Goal: Information Seeking & Learning: Learn about a topic

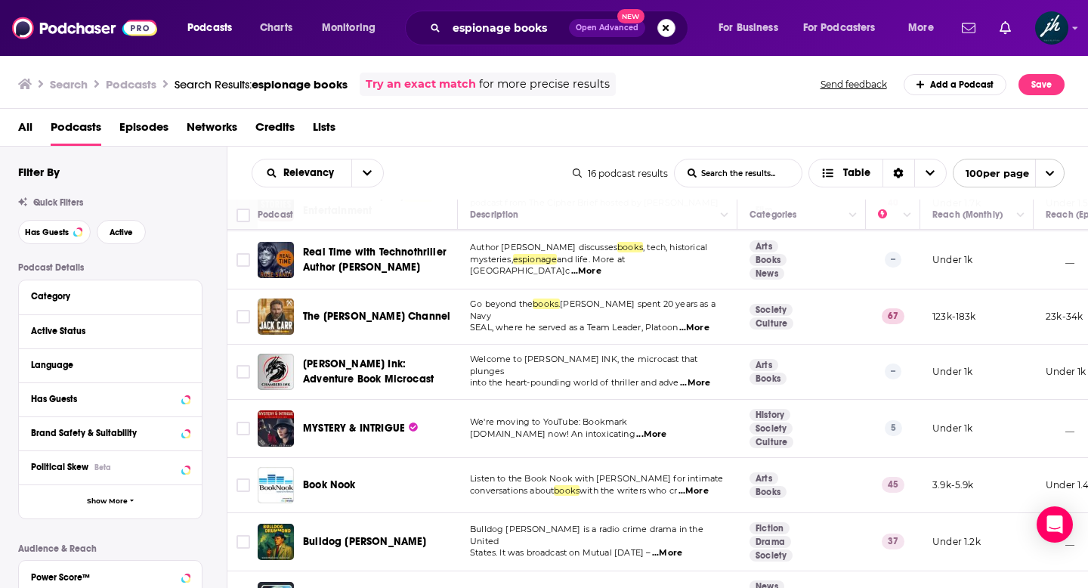
click at [666, 27] on button "Search podcasts, credits, & more..." at bounding box center [666, 28] width 18 height 18
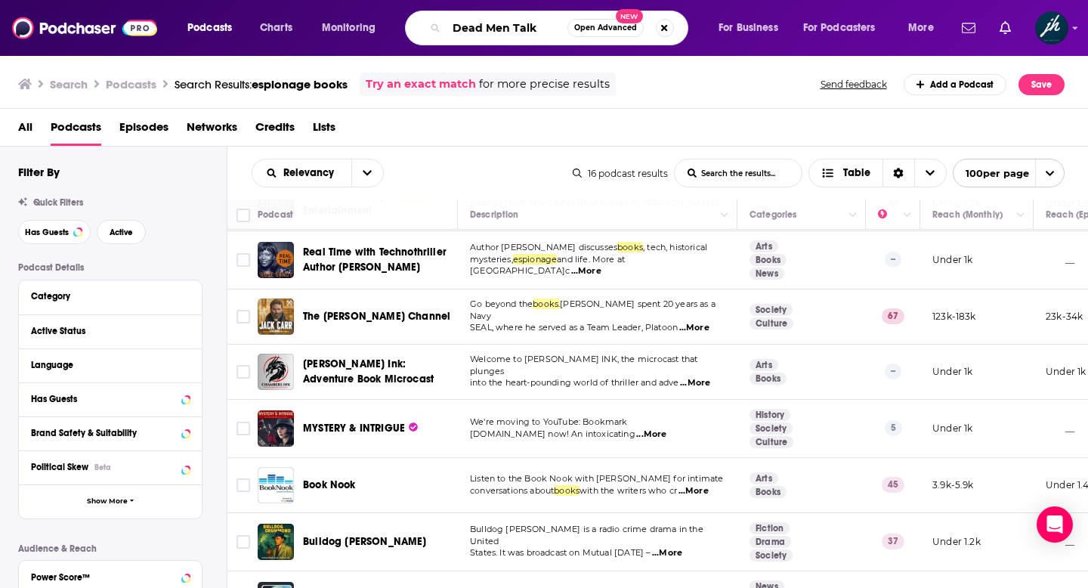
type input "Dead Men Talk"
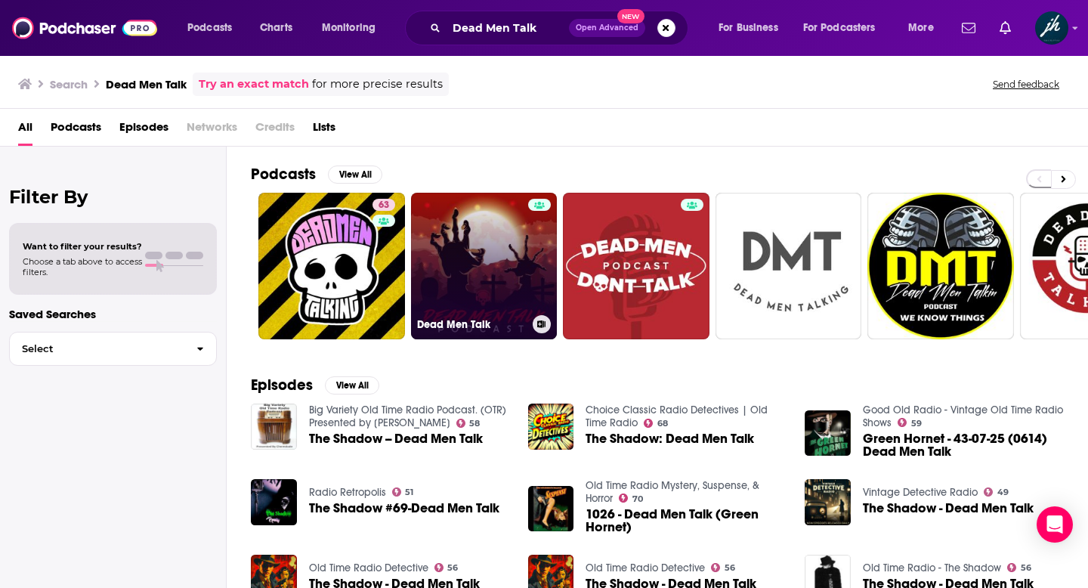
click at [500, 262] on link "Dead Men Talk" at bounding box center [484, 266] width 147 height 147
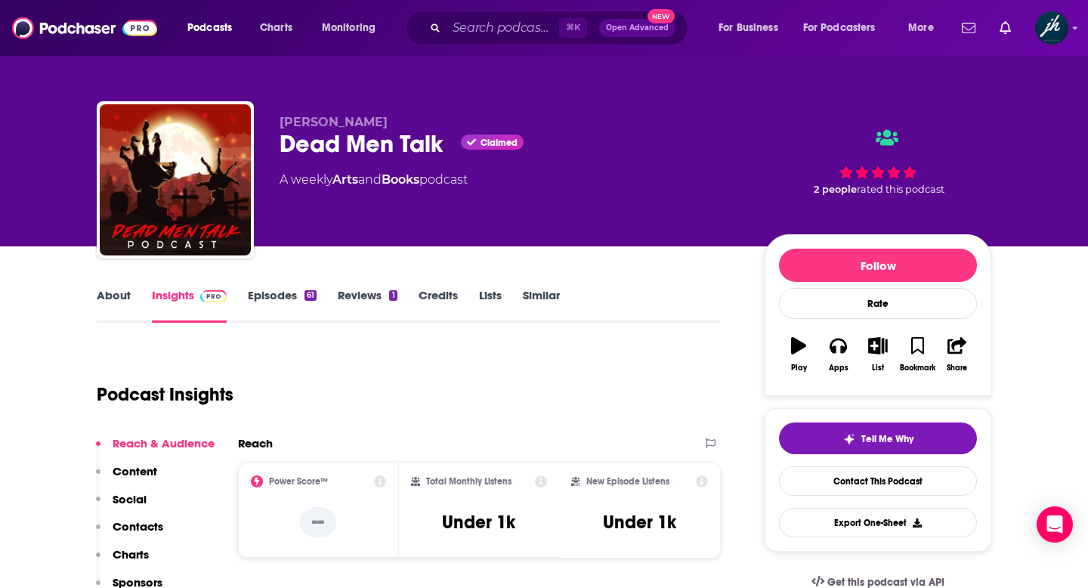
click at [110, 293] on link "About" at bounding box center [114, 305] width 34 height 35
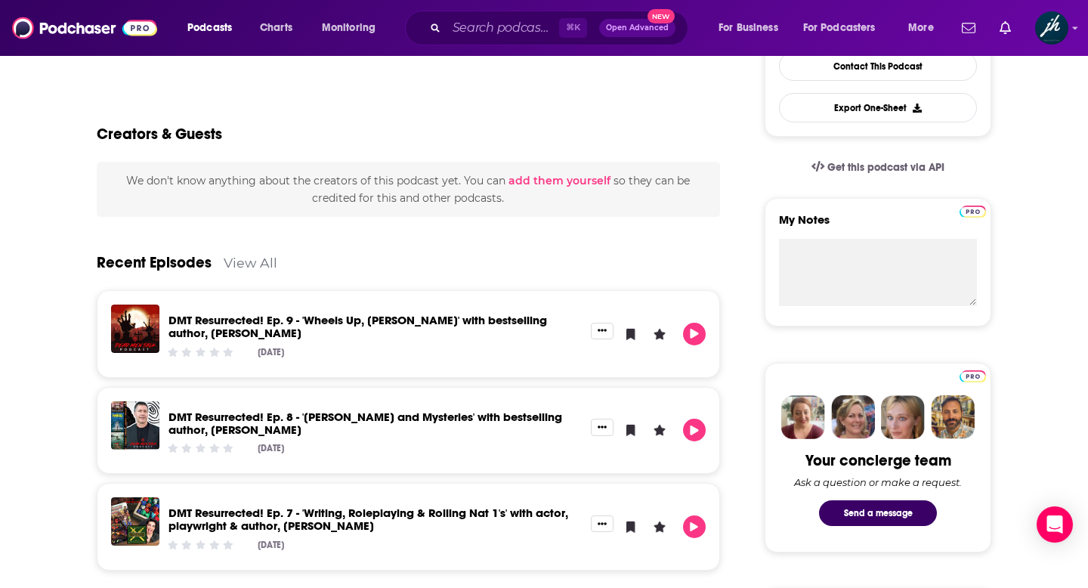
scroll to position [416, 0]
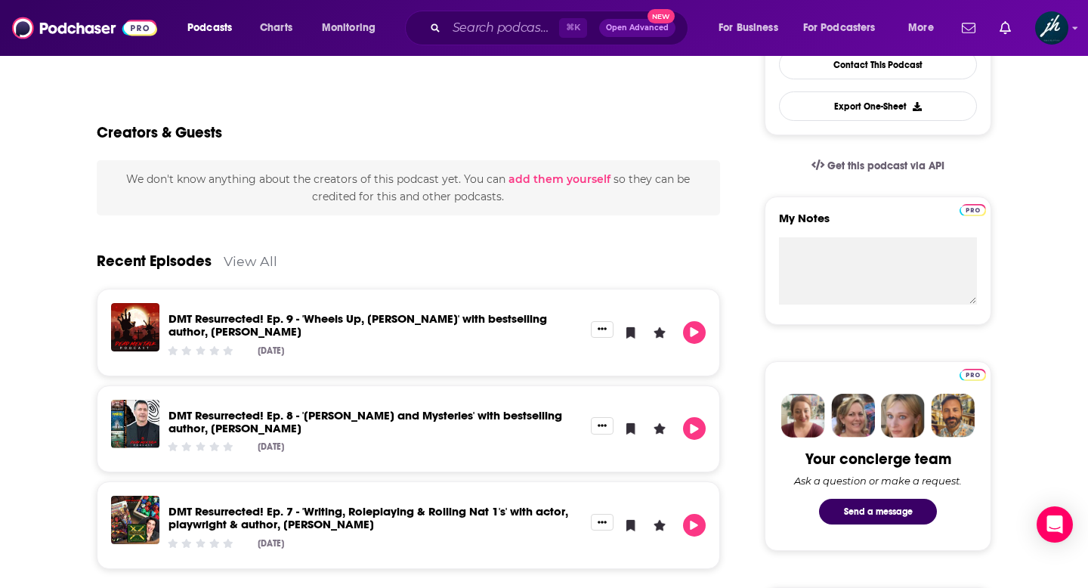
click at [371, 316] on link "DMT Resurrected! Ep. 9 - 'Wheels Up, [PERSON_NAME]' with bestselling author, [P…" at bounding box center [358, 324] width 379 height 27
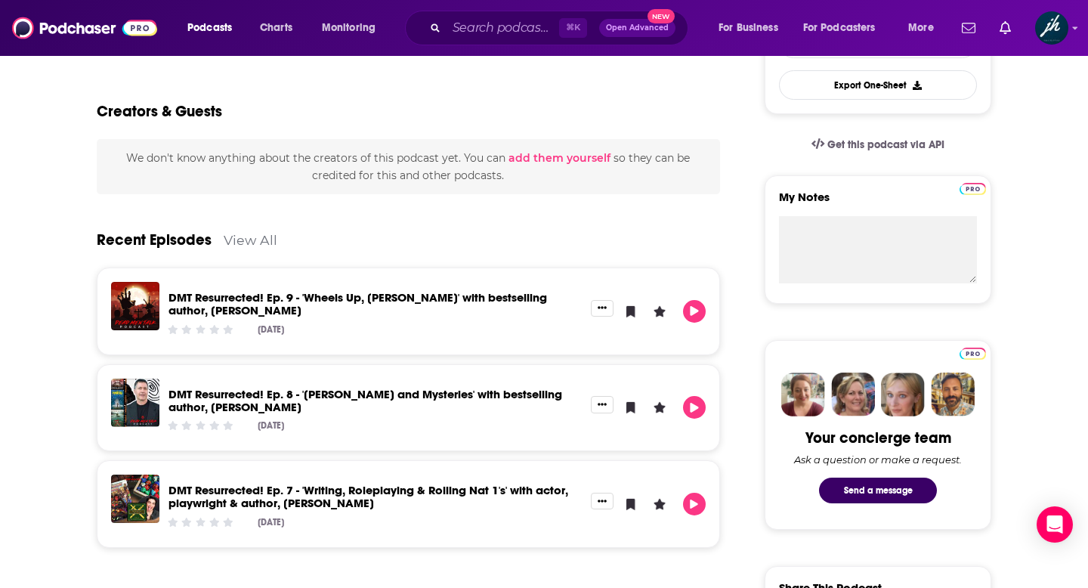
scroll to position [440, 0]
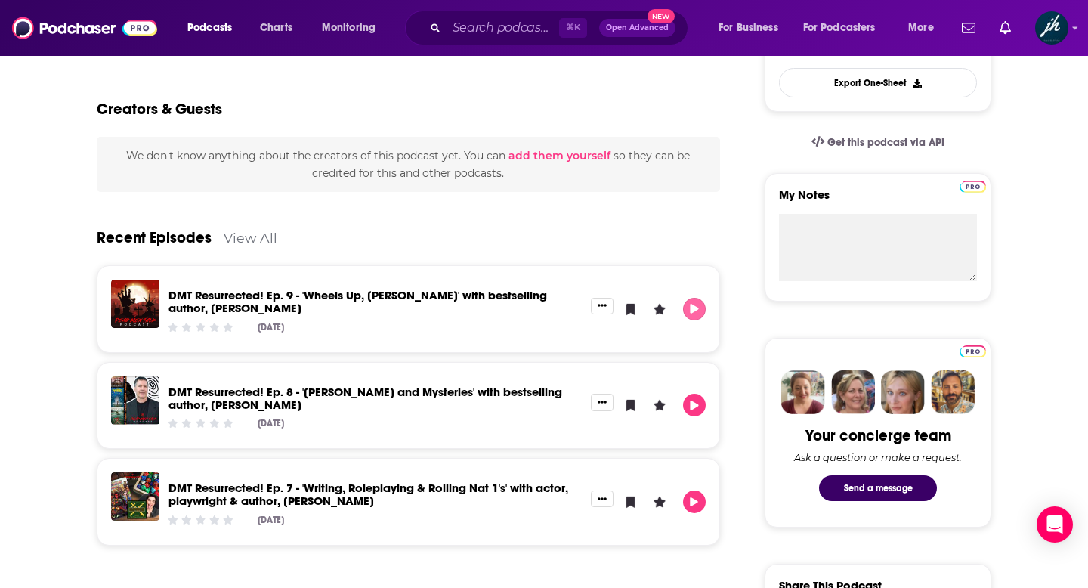
click at [695, 306] on icon "Play" at bounding box center [694, 309] width 8 height 10
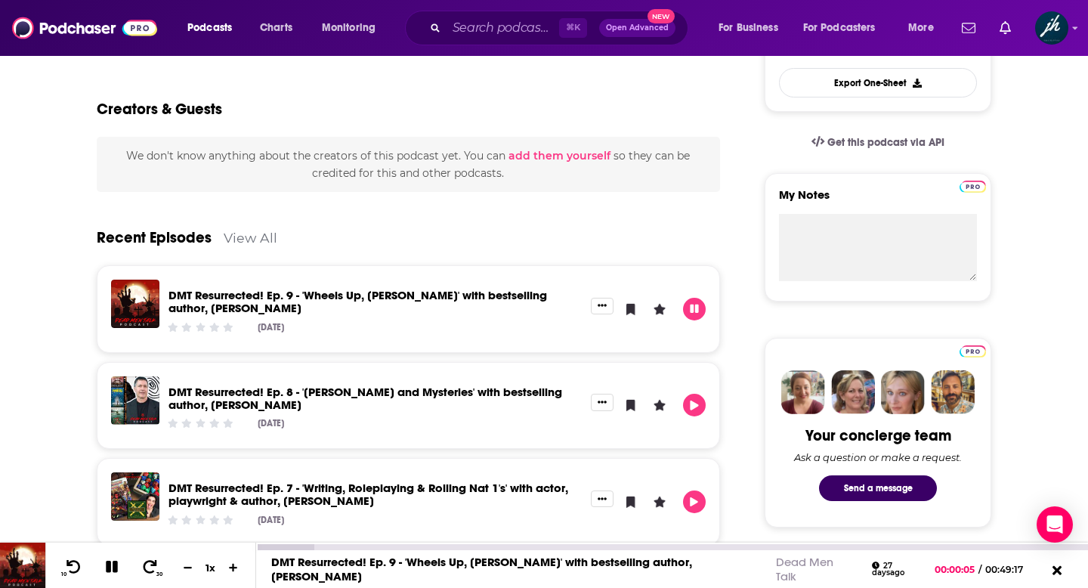
click at [111, 565] on icon at bounding box center [112, 567] width 17 height 14
click at [195, 307] on link "DMT Resurrected! Ep. 9 - 'Wheels Up, [PERSON_NAME]' with bestselling author, [P…" at bounding box center [358, 301] width 379 height 27
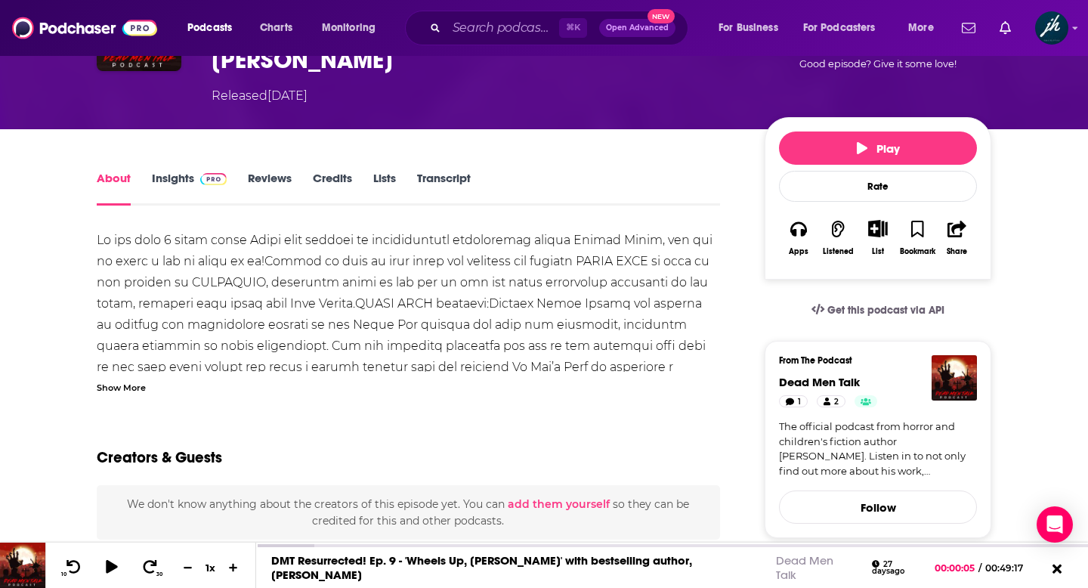
scroll to position [147, 0]
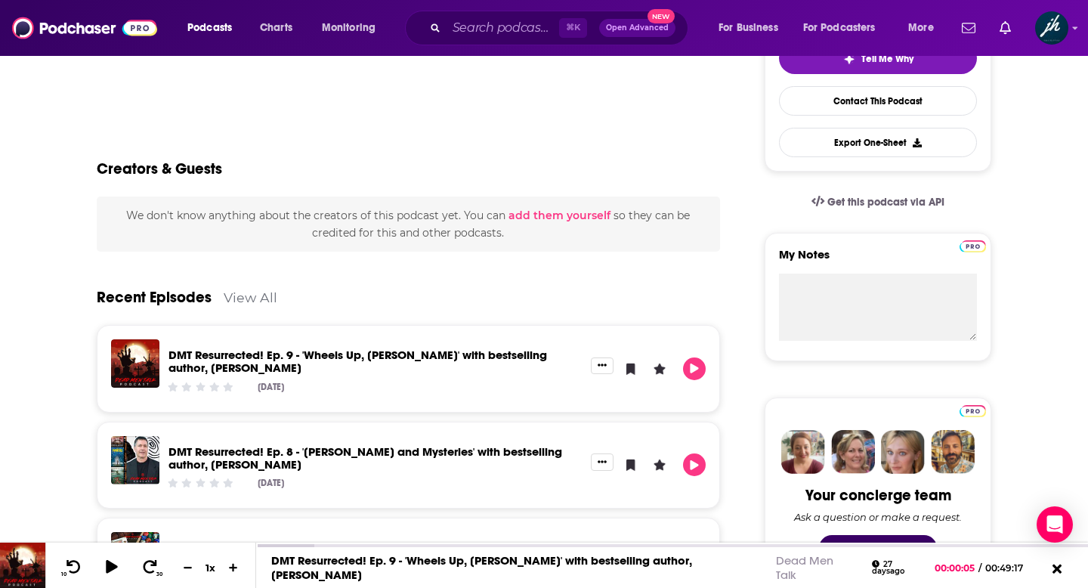
scroll to position [381, 0]
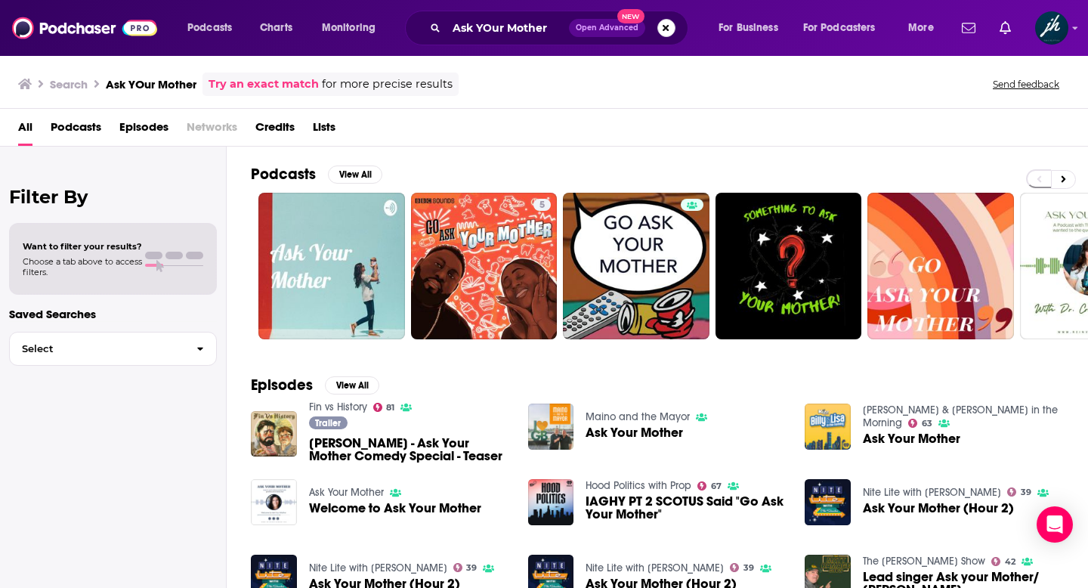
click at [667, 26] on button "Search podcasts, credits, & more..." at bounding box center [666, 28] width 18 height 18
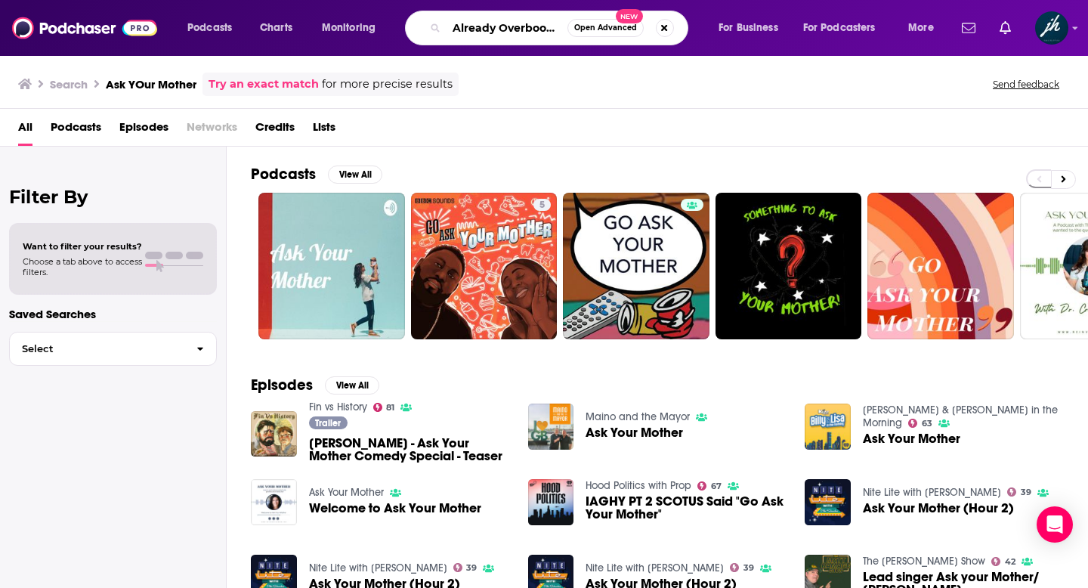
scroll to position [0, 6]
type input "Already Overbooked"
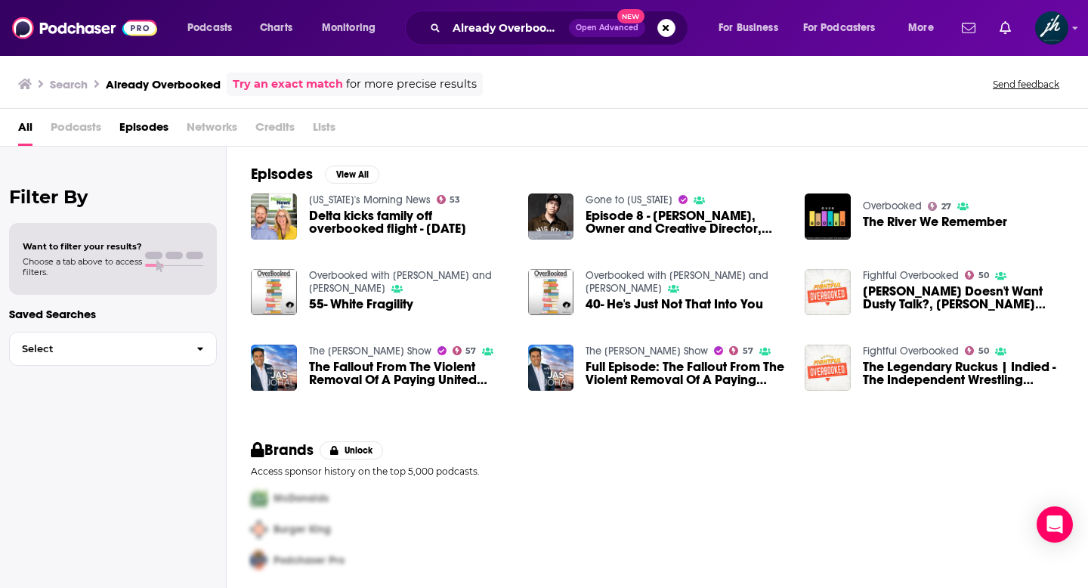
click at [606, 24] on span "Open Advanced" at bounding box center [607, 28] width 63 height 8
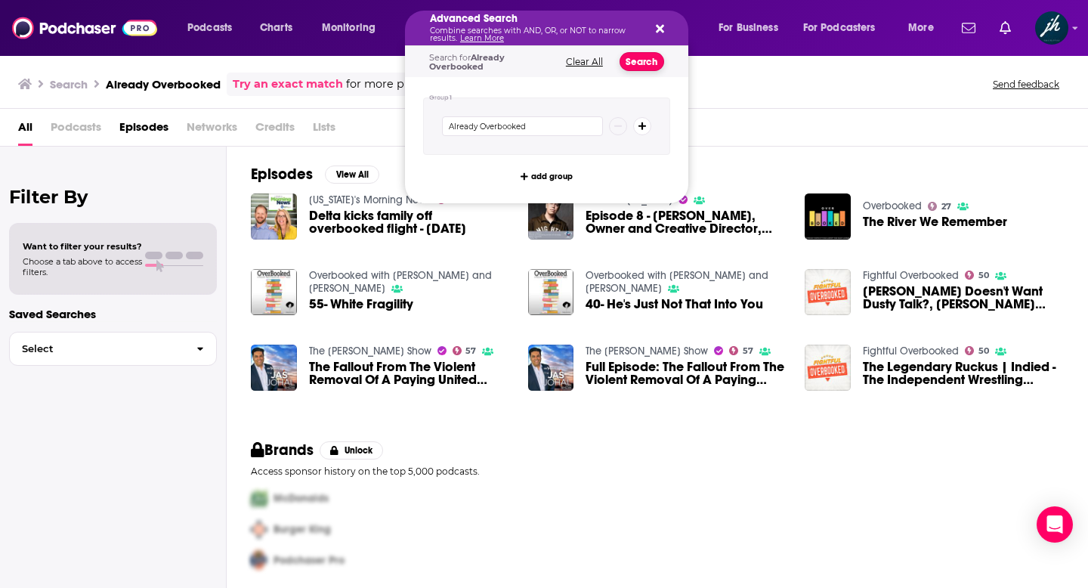
click at [648, 59] on button "Search" at bounding box center [642, 61] width 45 height 19
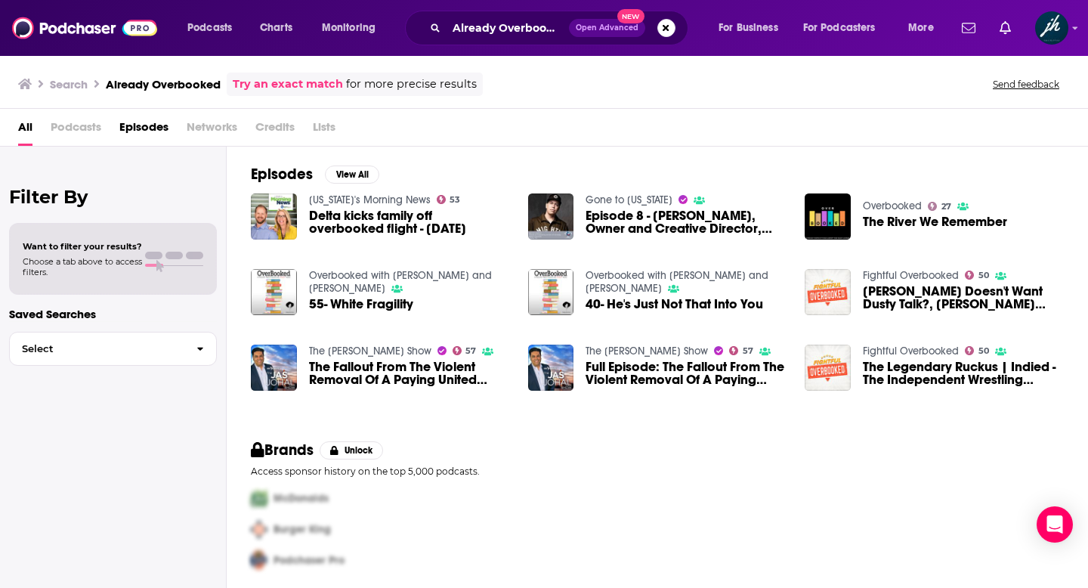
scroll to position [5, 0]
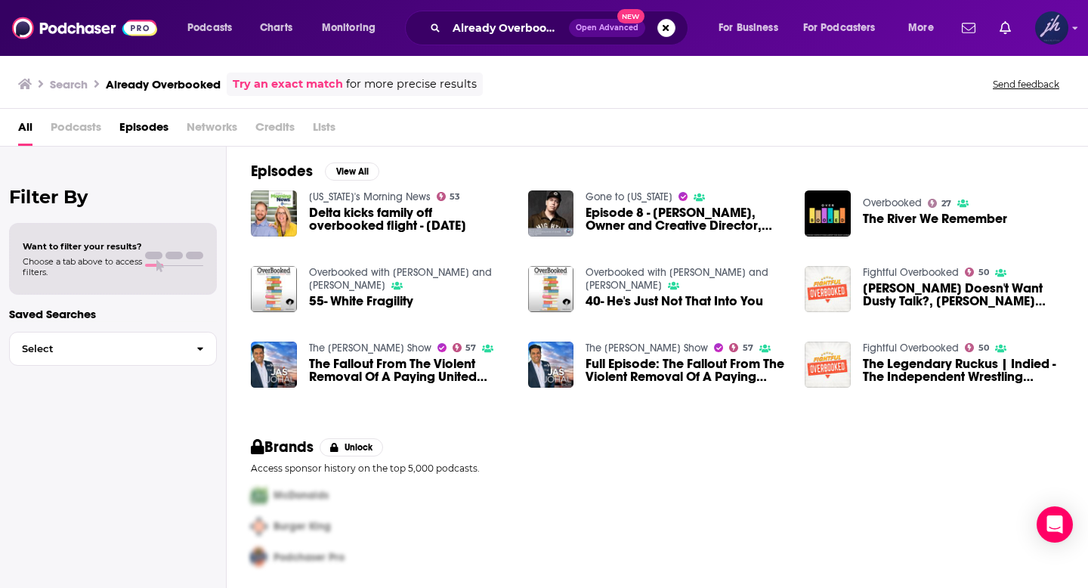
click at [1052, 26] on img "Logged in as JHPublicRelations" at bounding box center [1051, 27] width 33 height 33
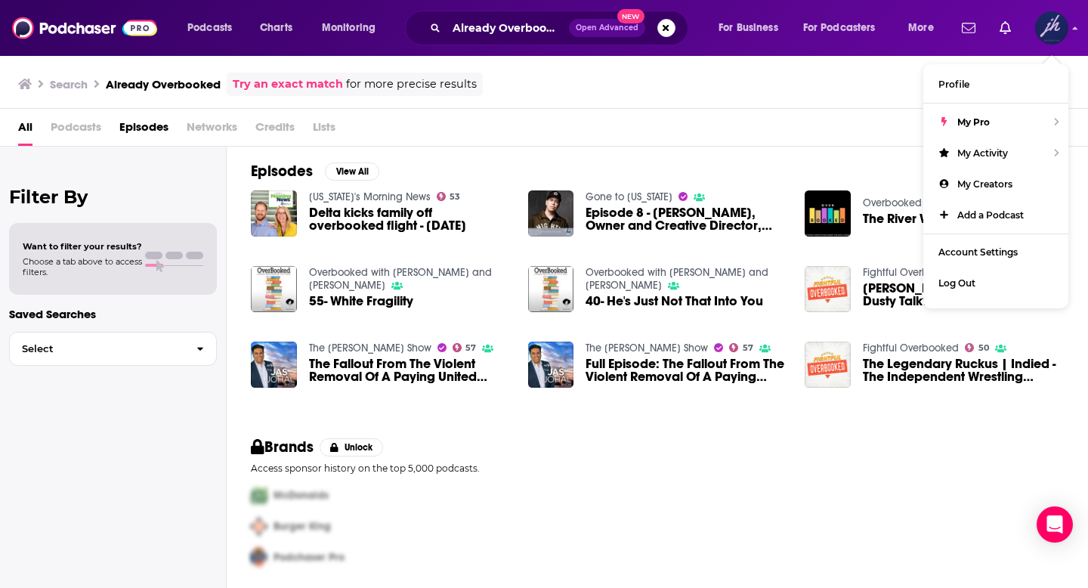
click at [1052, 26] on img "Logged in as JHPublicRelations" at bounding box center [1051, 27] width 33 height 33
click at [768, 431] on div "Brands Unlock Access sponsor history on the top 5,000 podcasts. McDonalds Burge…" at bounding box center [657, 505] width 861 height 172
